Goal: Task Accomplishment & Management: Manage account settings

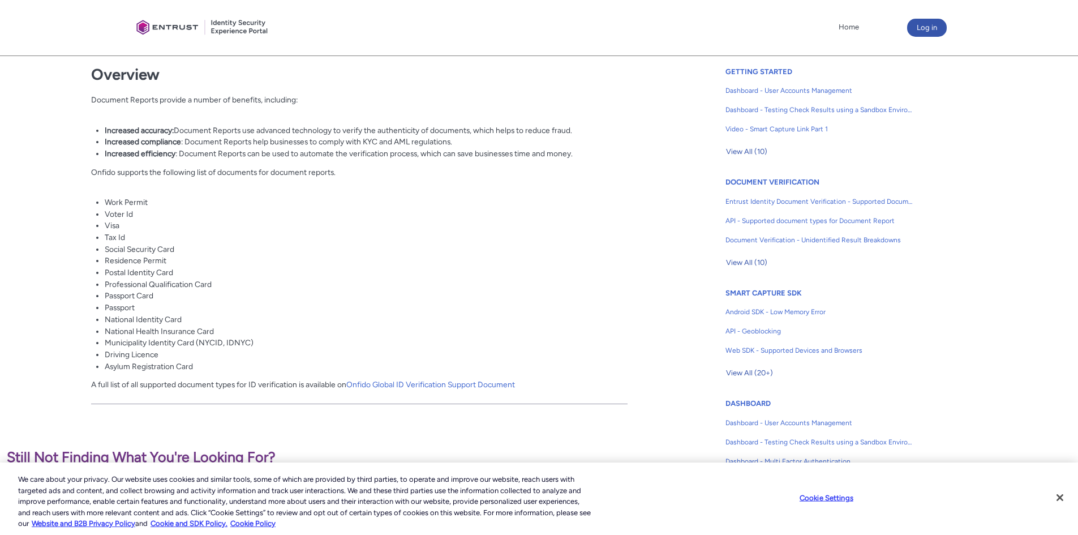
scroll to position [226, 0]
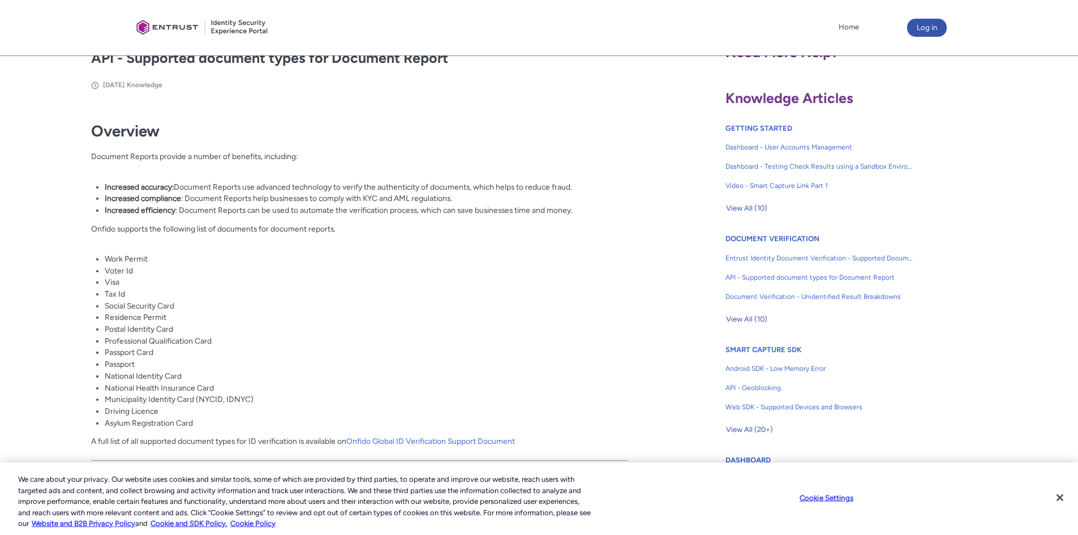
click at [413, 441] on link "Onfido Global ID Verification Support Document" at bounding box center [430, 440] width 169 height 9
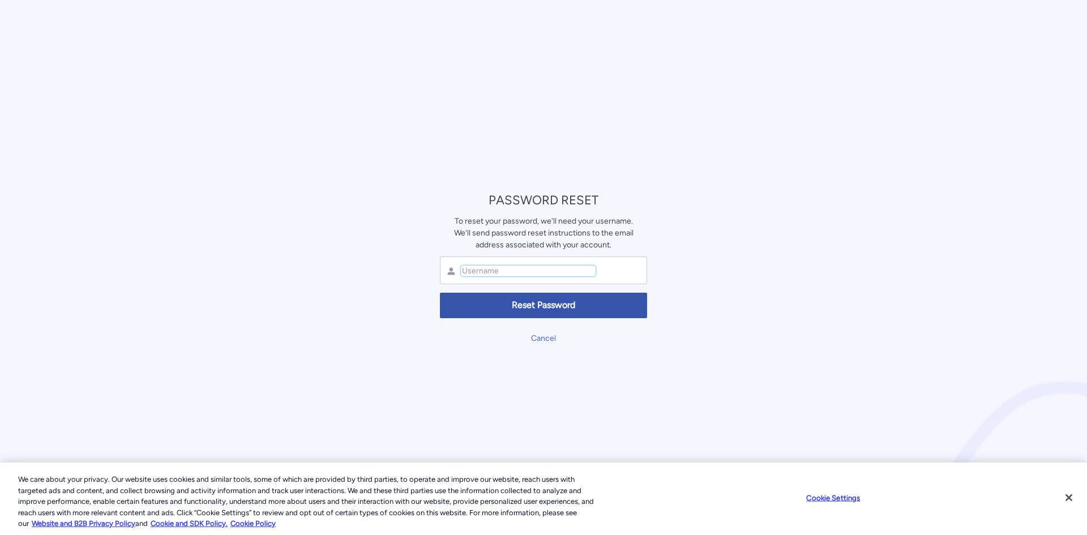
click at [529, 270] on input "text" at bounding box center [528, 270] width 135 height 11
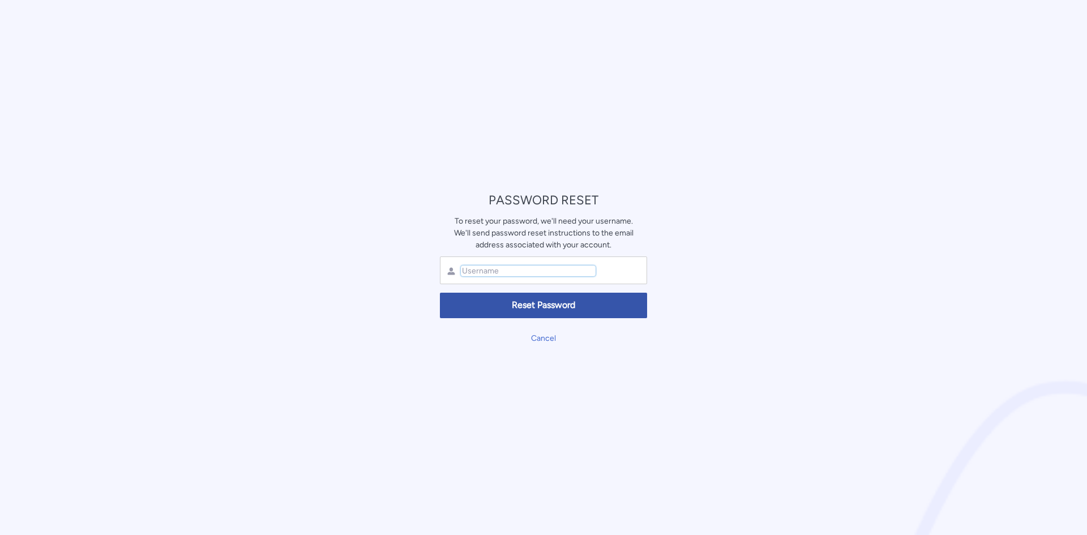
click at [529, 271] on input "text" at bounding box center [528, 270] width 135 height 11
type input "rbauman@sharemoney.com"
click at [522, 302] on span "Reset Password" at bounding box center [543, 305] width 192 height 13
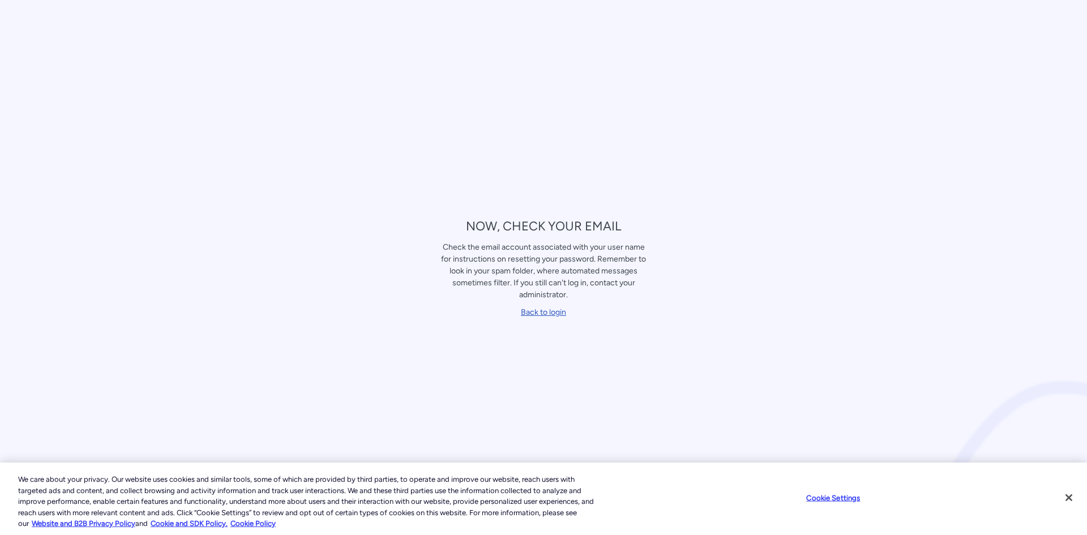
click at [544, 311] on link "Back to login" at bounding box center [543, 312] width 45 height 10
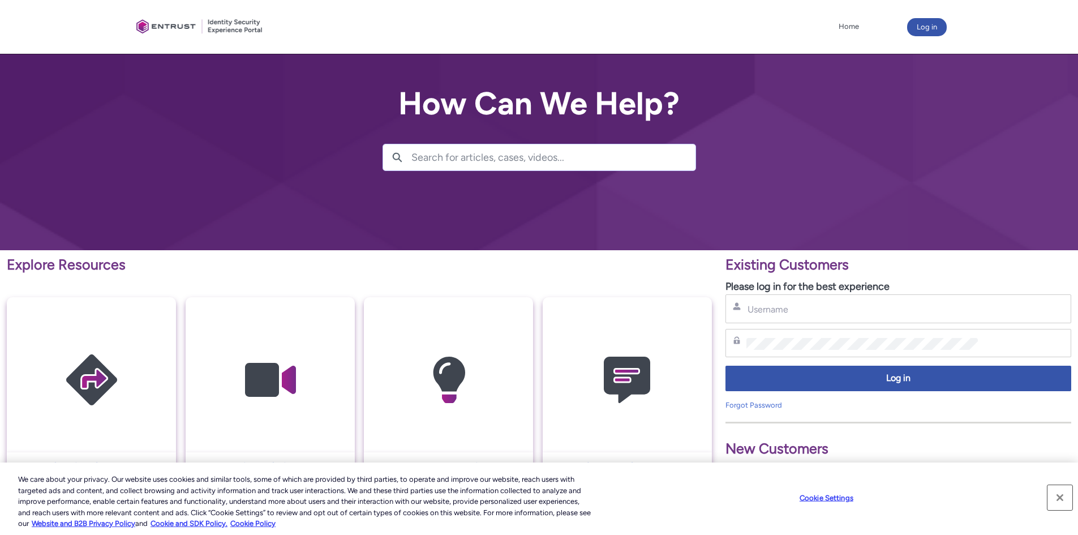
click at [1060, 496] on button "Close" at bounding box center [1060, 497] width 25 height 25
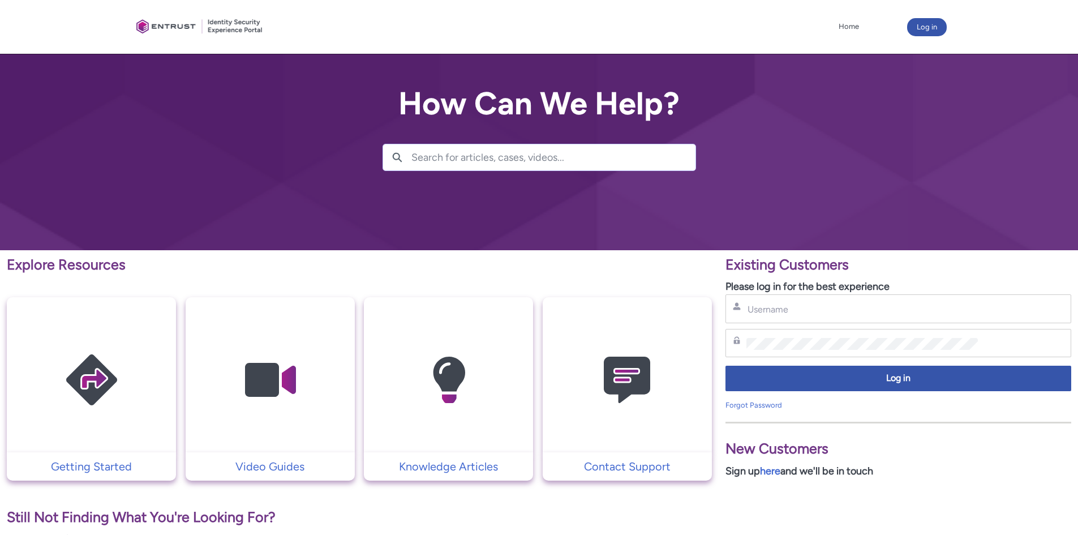
scroll to position [318, 0]
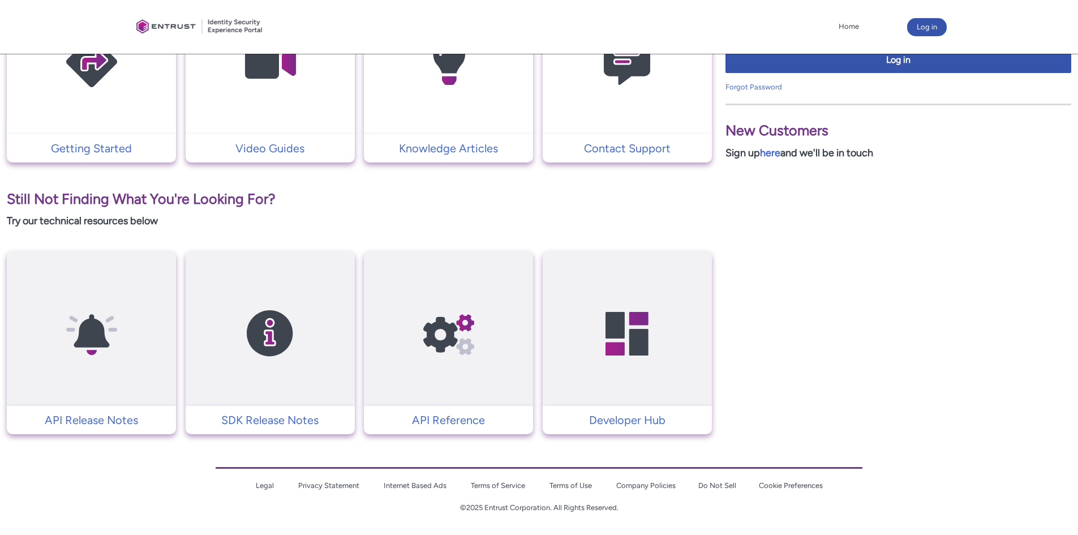
click at [632, 349] on img at bounding box center [627, 334] width 108 height 122
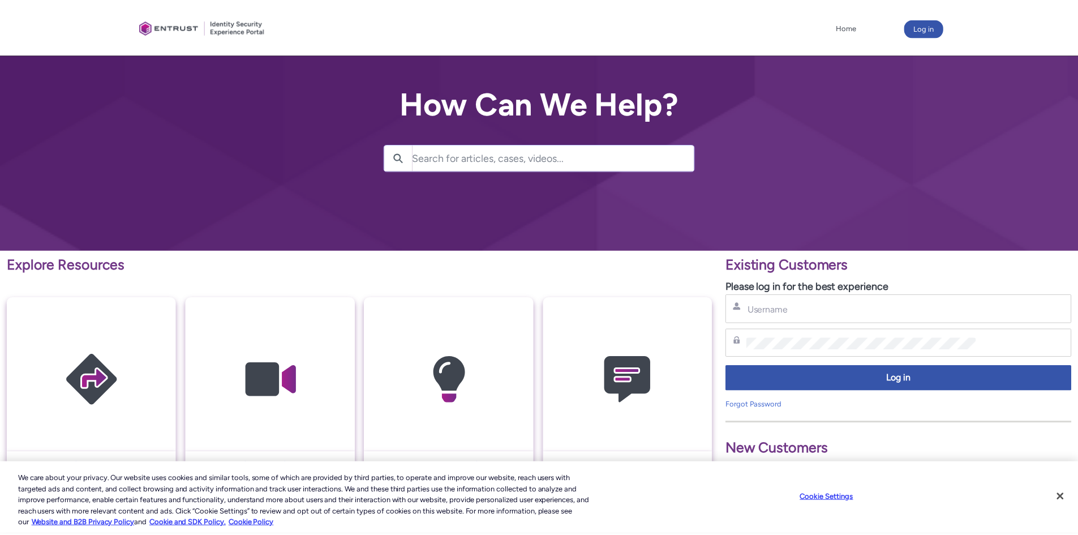
scroll to position [318, 0]
